Goal: Communication & Community: Answer question/provide support

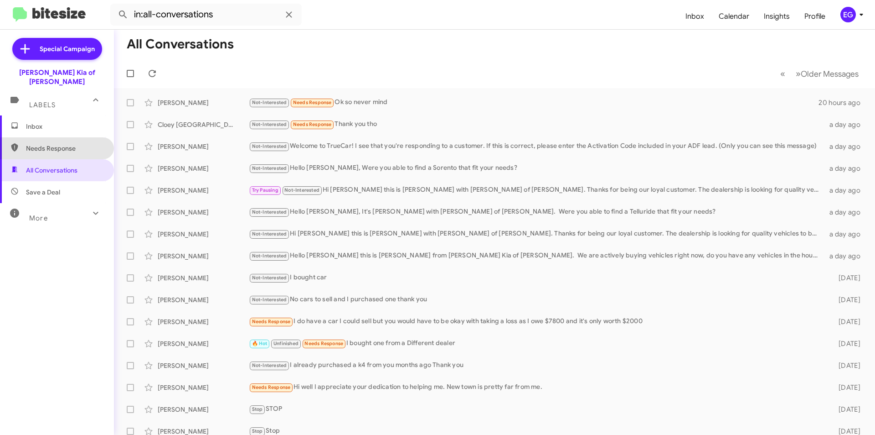
click at [60, 137] on span "Needs Response" at bounding box center [57, 148] width 114 height 22
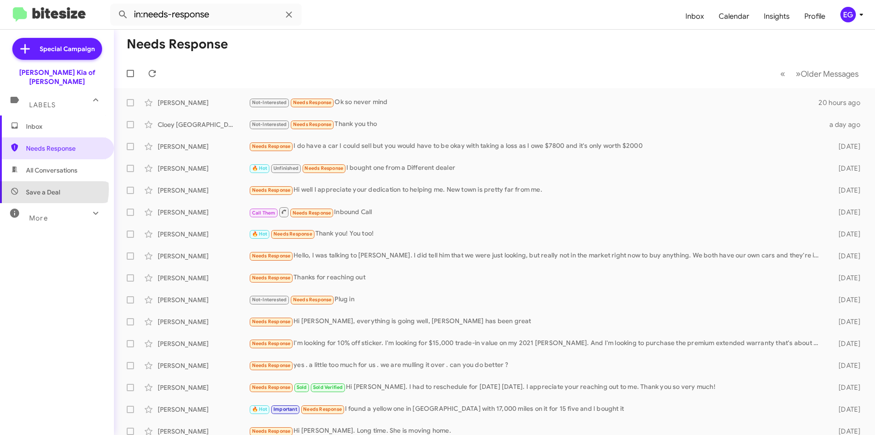
click at [46, 187] on span "Save a Deal" at bounding box center [43, 191] width 34 height 9
type input "in:not-interested"
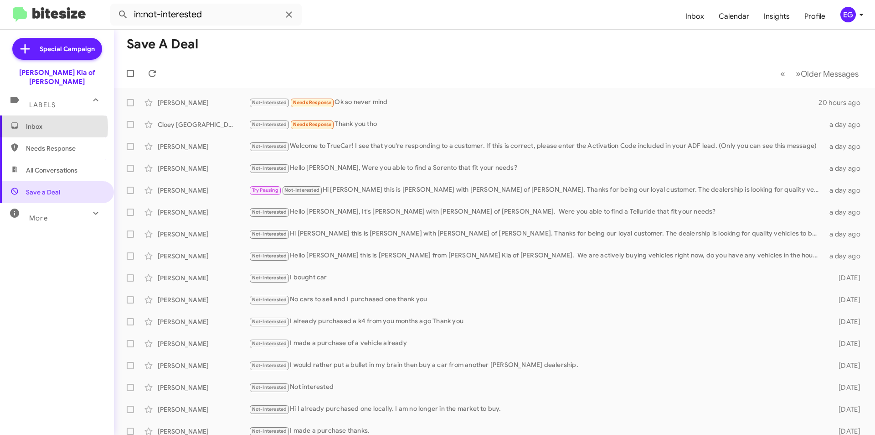
click at [40, 122] on span "Inbox" at bounding box center [65, 126] width 78 height 9
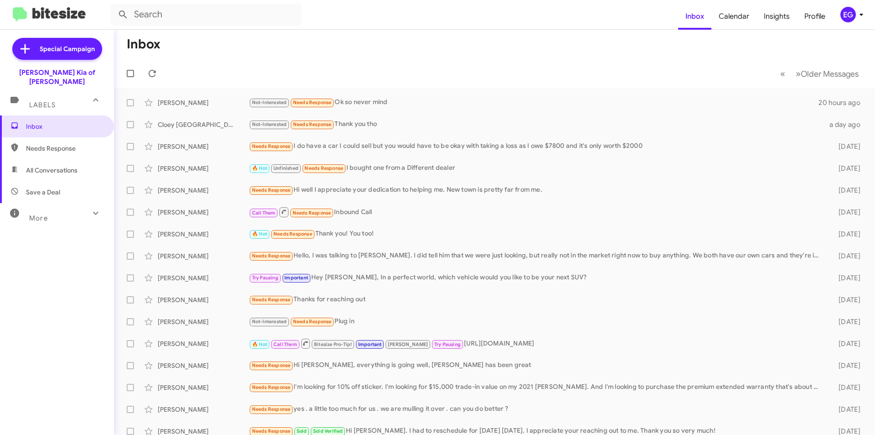
click at [45, 166] on span "All Conversations" at bounding box center [52, 170] width 52 height 9
type input "in:all-conversations"
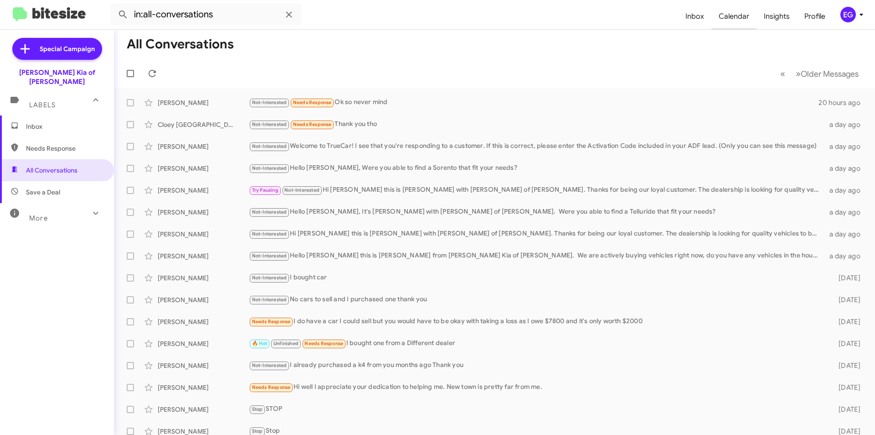
click at [725, 18] on span "Calendar" at bounding box center [734, 16] width 45 height 26
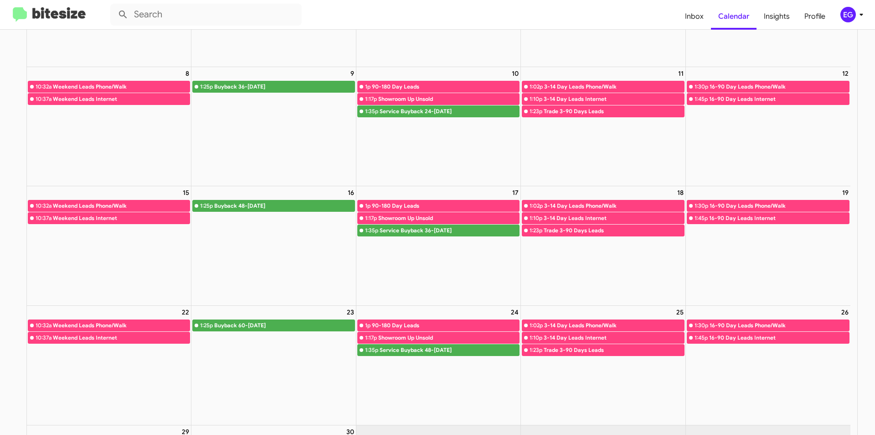
scroll to position [249, 0]
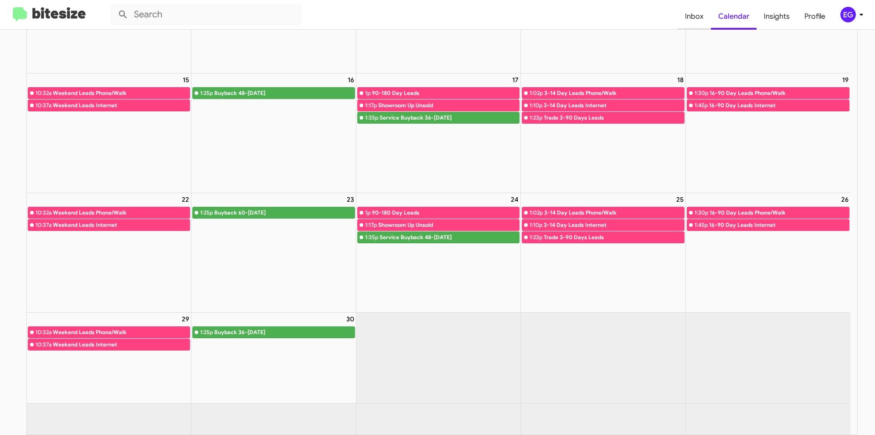
click at [707, 21] on span "Inbox" at bounding box center [694, 16] width 33 height 26
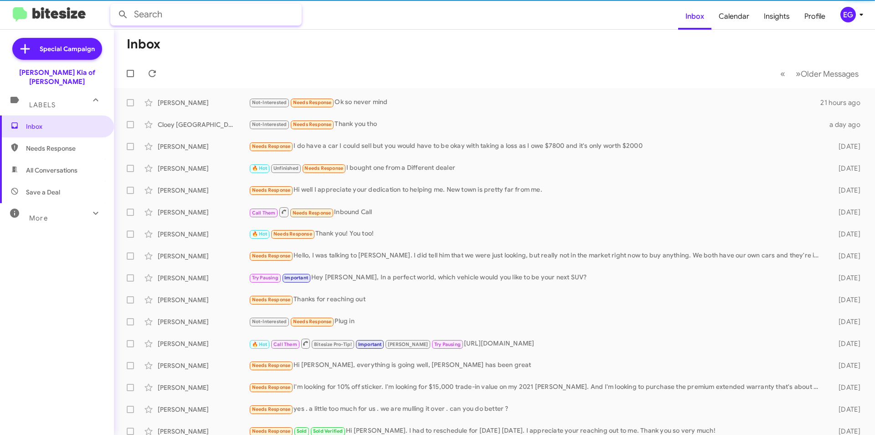
click at [261, 15] on input "text" at bounding box center [206, 15] width 192 height 22
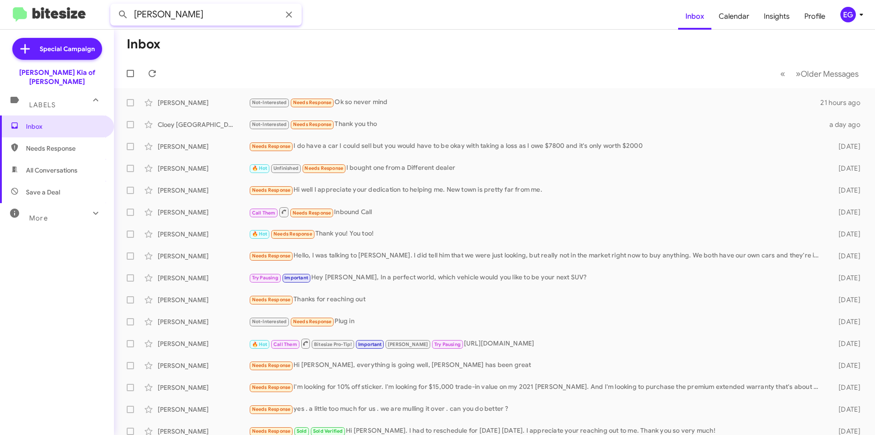
type input "imparato"
click at [114, 5] on button at bounding box center [123, 14] width 18 height 18
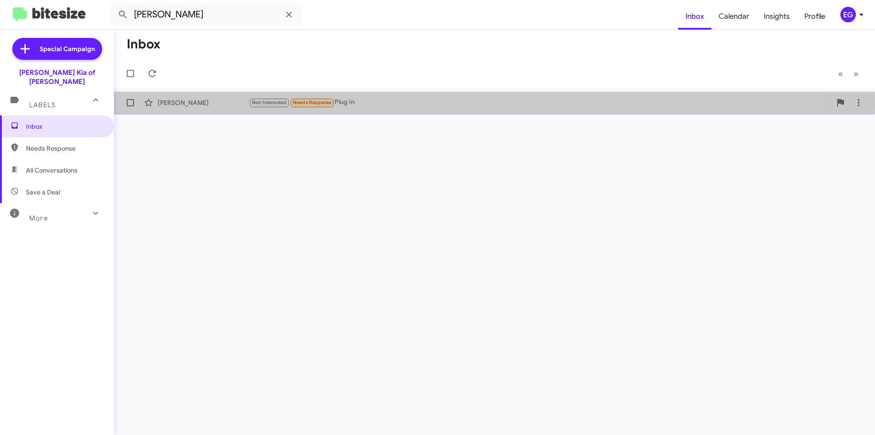
click at [211, 104] on div "Jessica Imparato" at bounding box center [203, 102] width 91 height 9
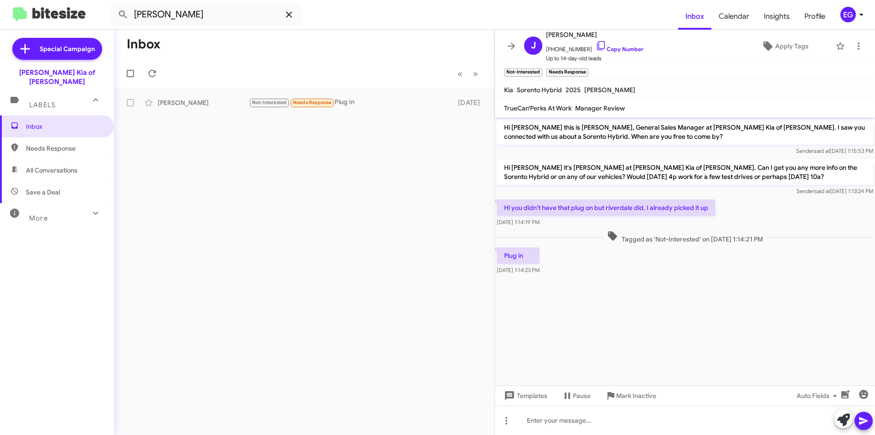
click at [290, 10] on icon at bounding box center [289, 14] width 11 height 11
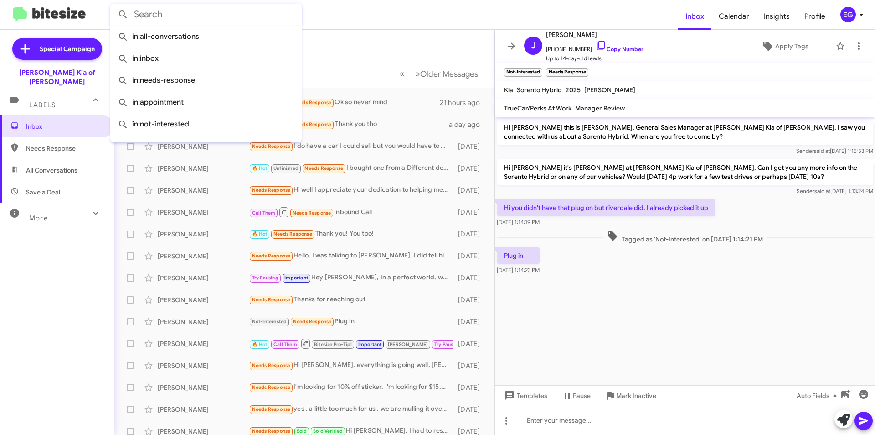
click at [397, 51] on mat-toolbar-row "Inbox" at bounding box center [304, 44] width 381 height 29
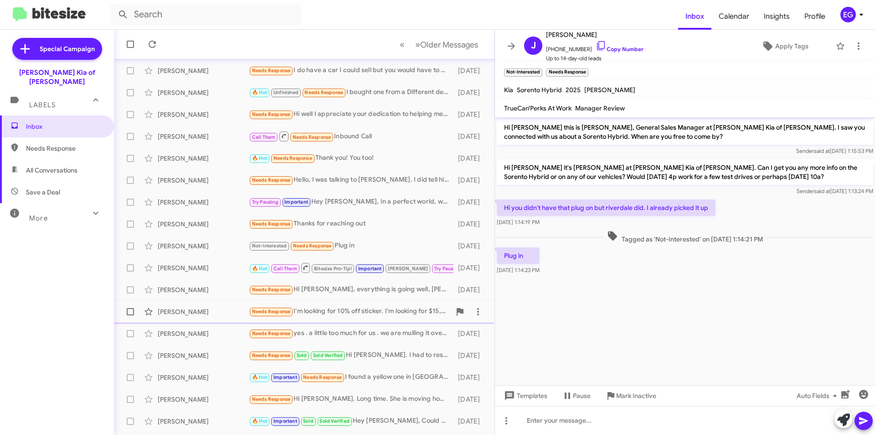
scroll to position [91, 0]
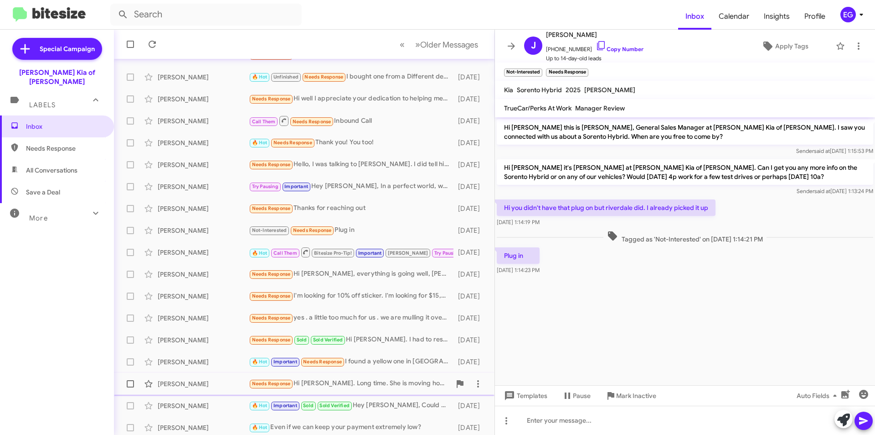
click at [378, 381] on div "Needs Response Hi Steve. Long time. She is moving home." at bounding box center [350, 383] width 202 height 10
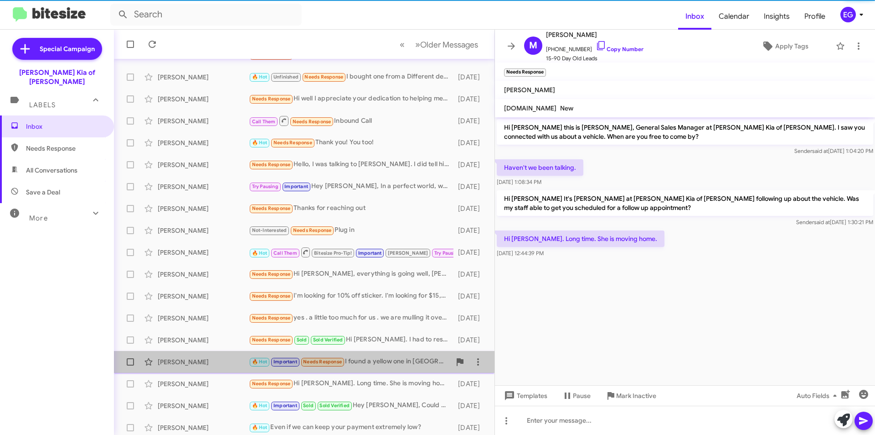
click at [378, 360] on div "🔥 Hot Important Needs Response I found a yellow one in Shelton with 17,000 mile…" at bounding box center [350, 361] width 202 height 10
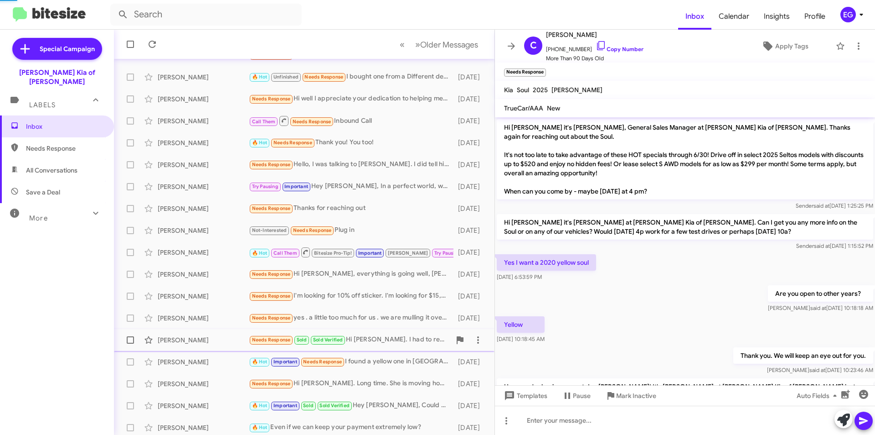
scroll to position [359, 0]
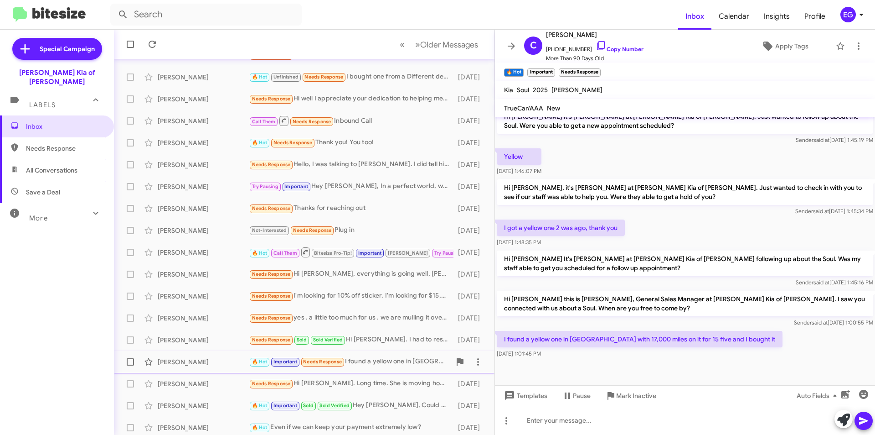
click at [368, 365] on div "🔥 Hot Important Needs Response I found a yellow one in Shelton with 17,000 mile…" at bounding box center [350, 361] width 202 height 10
click at [367, 382] on div "Needs Response Hi Steve. Long time. She is moving home." at bounding box center [350, 383] width 202 height 10
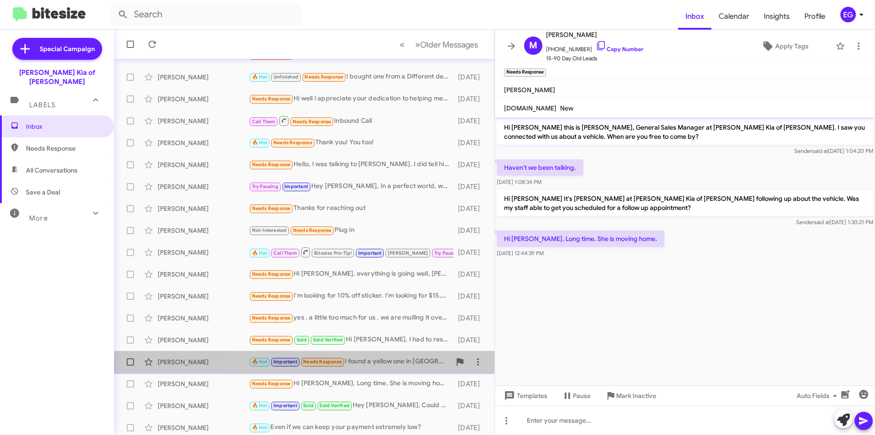
click at [376, 362] on div "🔥 Hot Important Needs Response I found a yellow one in Shelton with 17,000 mile…" at bounding box center [350, 361] width 202 height 10
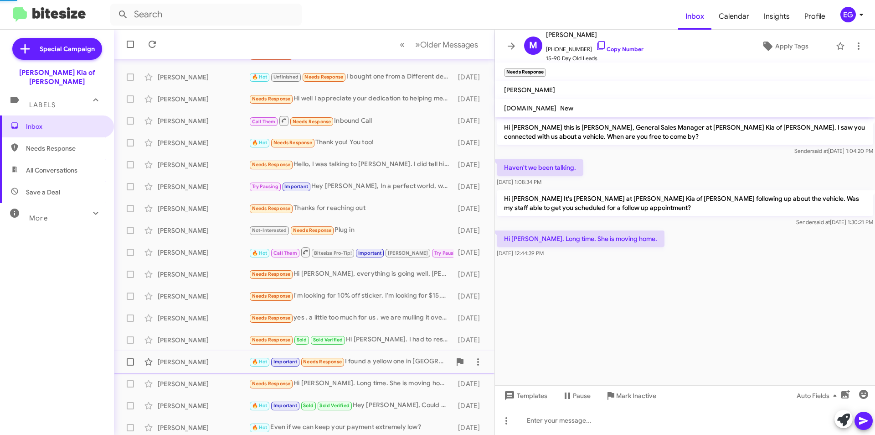
scroll to position [359, 0]
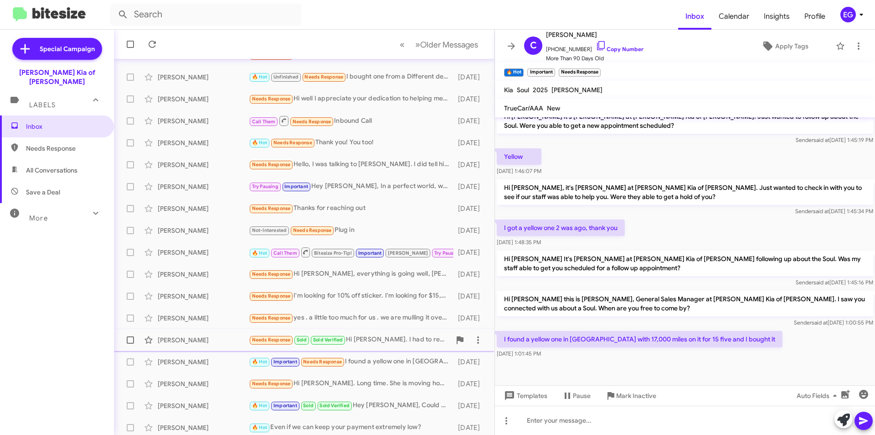
click at [380, 339] on div "Needs Response Sold Sold Verified Hi Stephen. I had to reschedule for tomorrow …" at bounding box center [350, 339] width 202 height 10
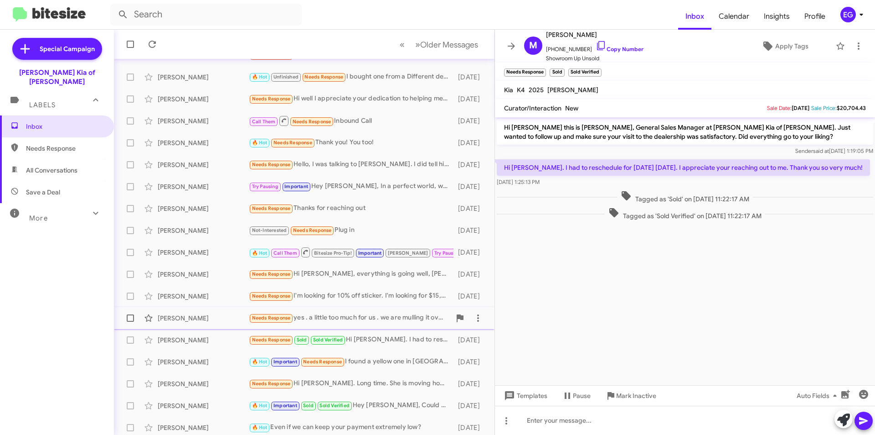
click at [383, 323] on div "Needs Response yes . a little too much for us . we are mulling it over . can yo…" at bounding box center [350, 317] width 202 height 10
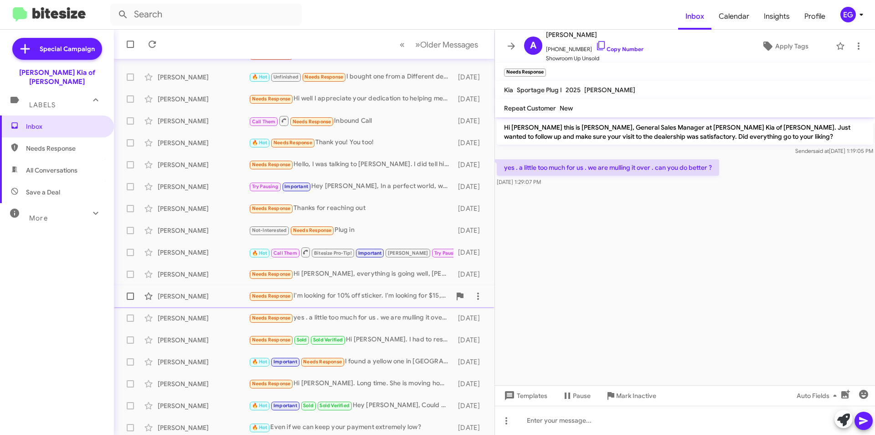
click at [371, 298] on div "Needs Response I'm looking for 10% off sticker. I'm looking for $15,000 trade-i…" at bounding box center [350, 295] width 202 height 10
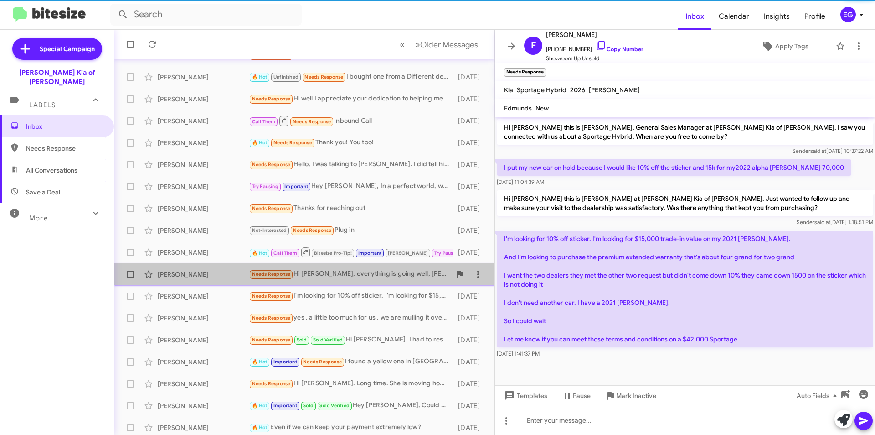
click at [366, 279] on div "Needs Response Hi Stephen, everything is going well, dean has been great" at bounding box center [350, 274] width 202 height 10
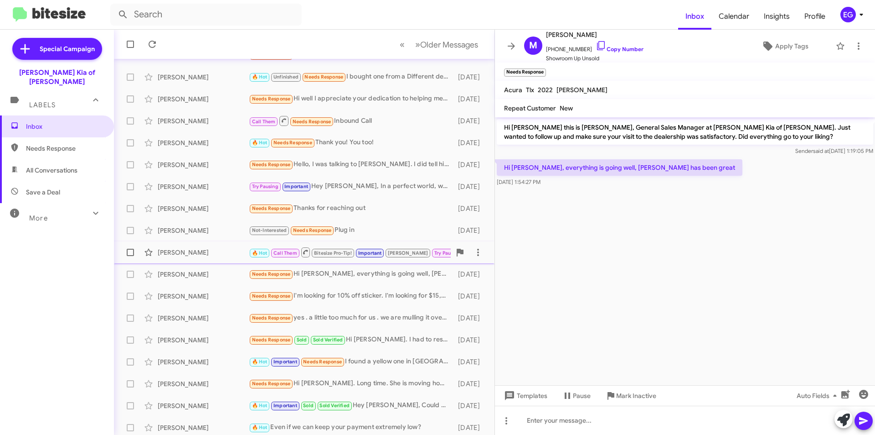
click at [436, 250] on span "Try Pausing" at bounding box center [447, 252] width 33 height 8
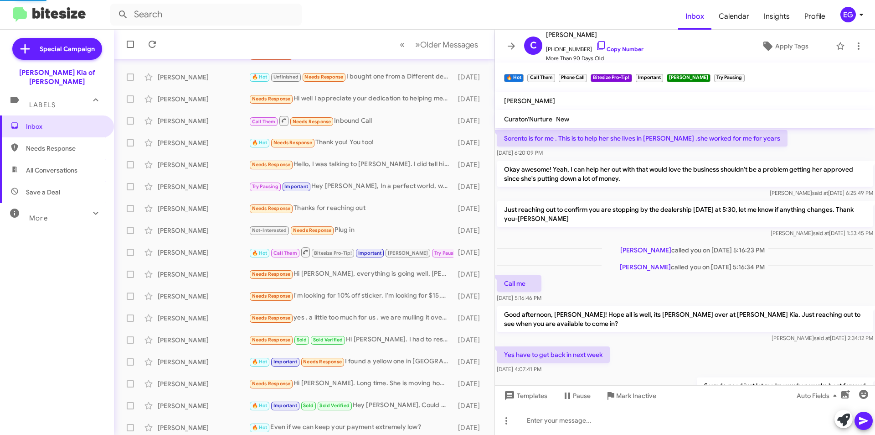
scroll to position [46, 0]
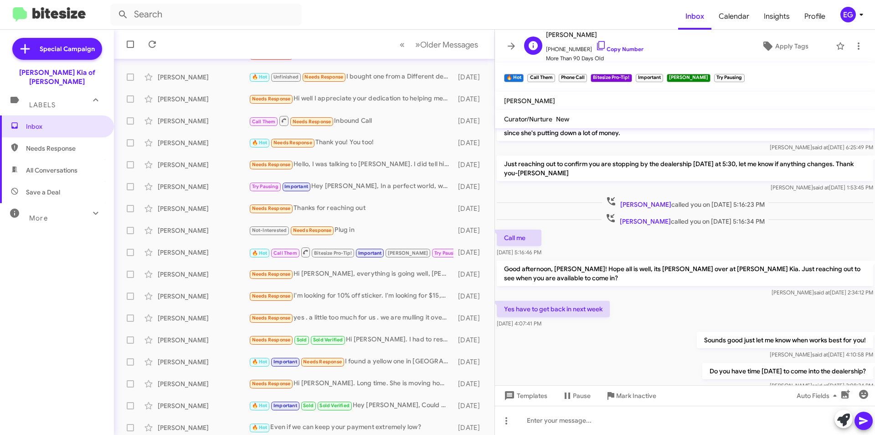
drag, startPoint x: 608, startPoint y: 32, endPoint x: 548, endPoint y: 30, distance: 60.7
click at [548, 30] on span "Christopher Ruotolo" at bounding box center [595, 34] width 98 height 11
copy span "Christopher Ruotolo"
